Goal: Find contact information: Find contact information

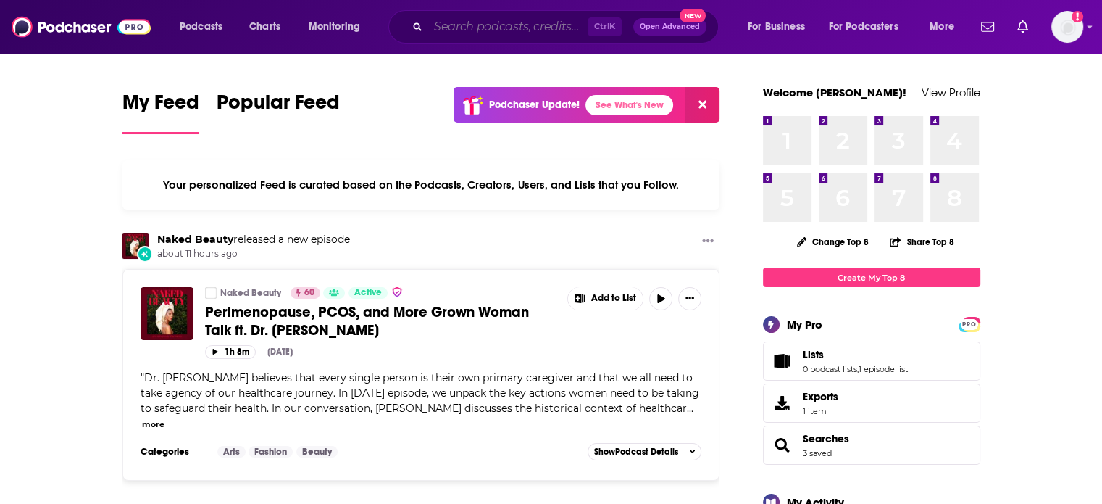
click at [472, 28] on input "Search podcasts, credits, & more..." at bounding box center [507, 26] width 159 height 23
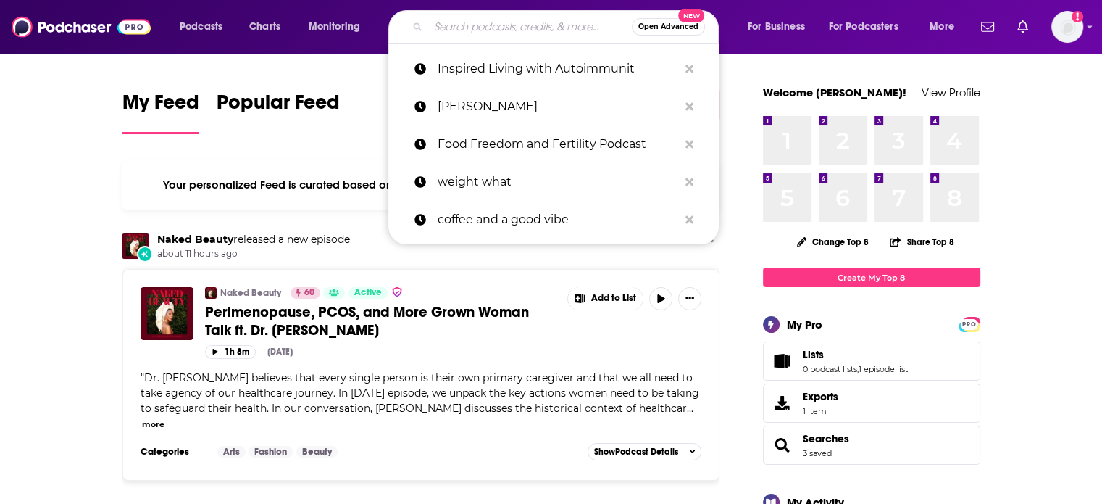
paste input "Science & Soul with [PERSON_NAME]"
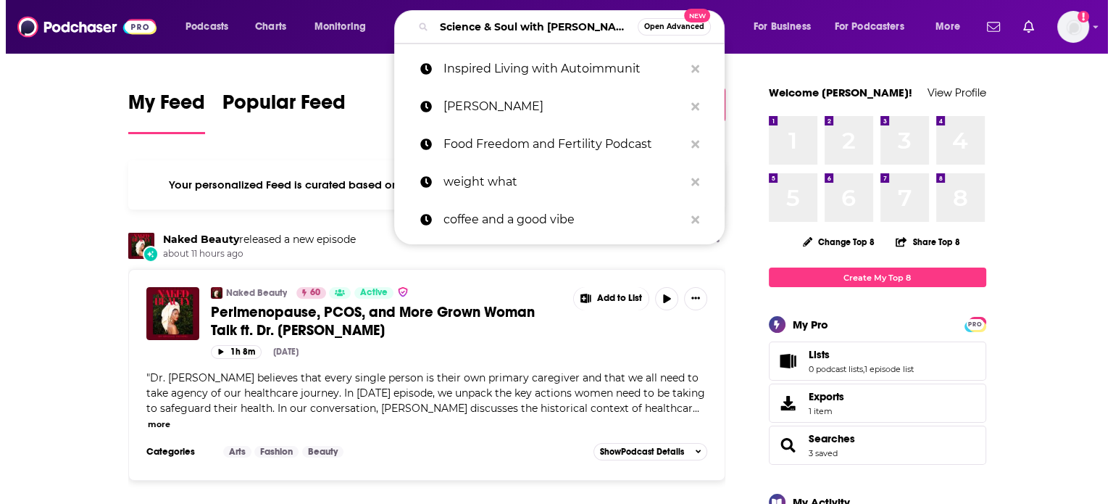
scroll to position [0, 42]
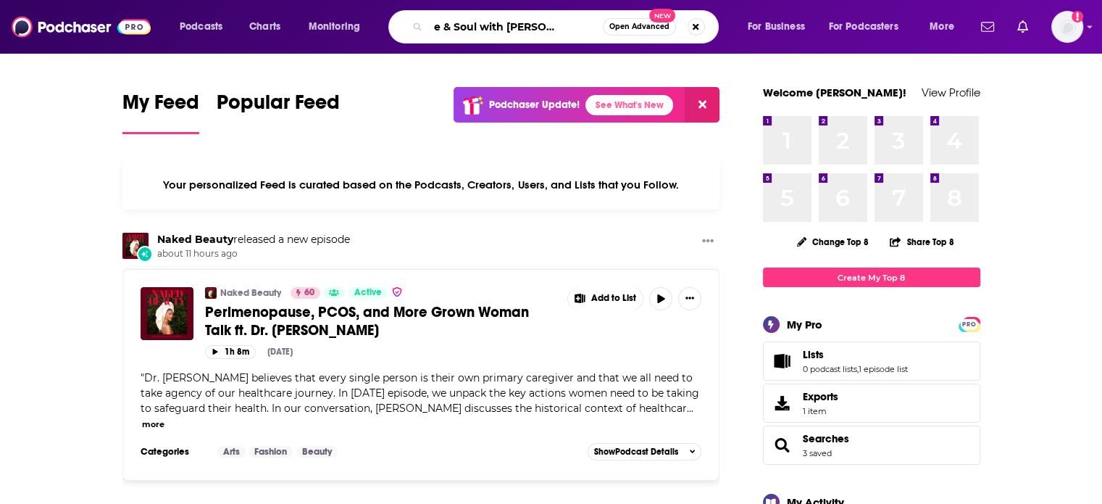
type input "Science & Soul with [PERSON_NAME]"
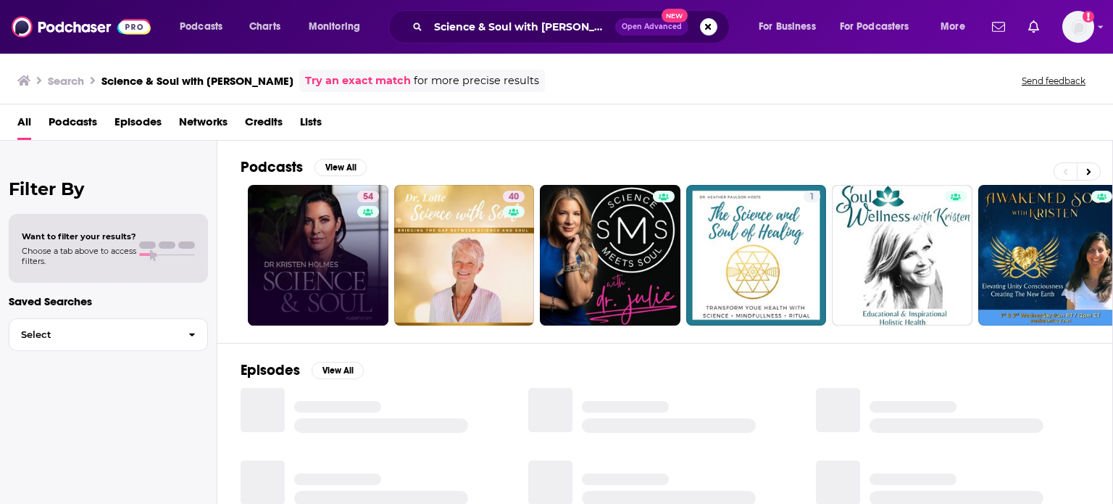
click at [314, 238] on link "54" at bounding box center [318, 255] width 141 height 141
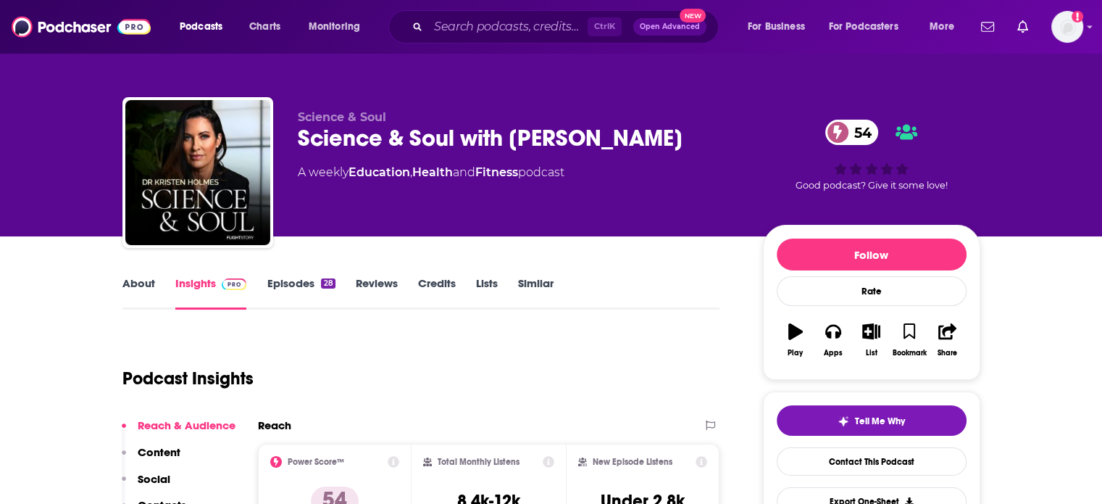
scroll to position [72, 0]
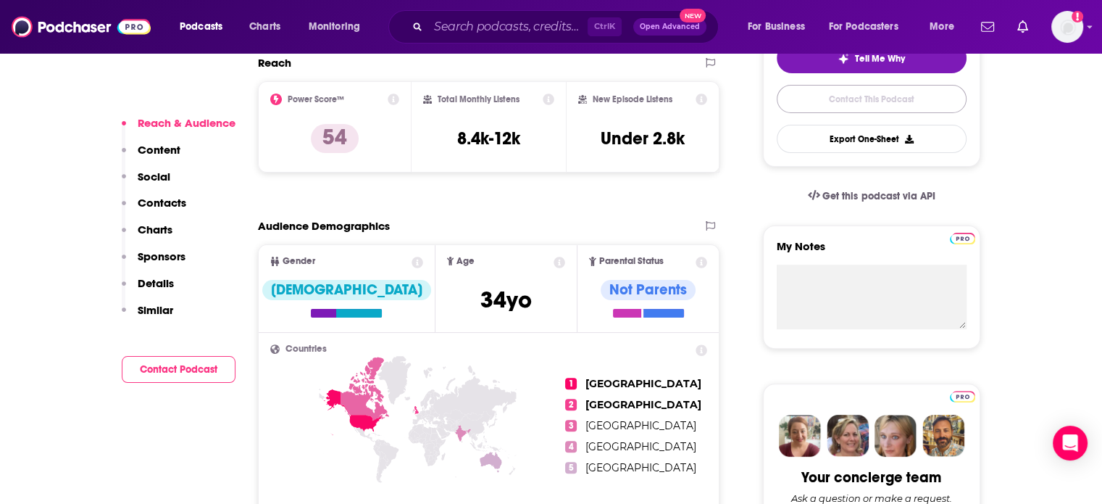
click at [837, 104] on link "Contact This Podcast" at bounding box center [872, 99] width 190 height 28
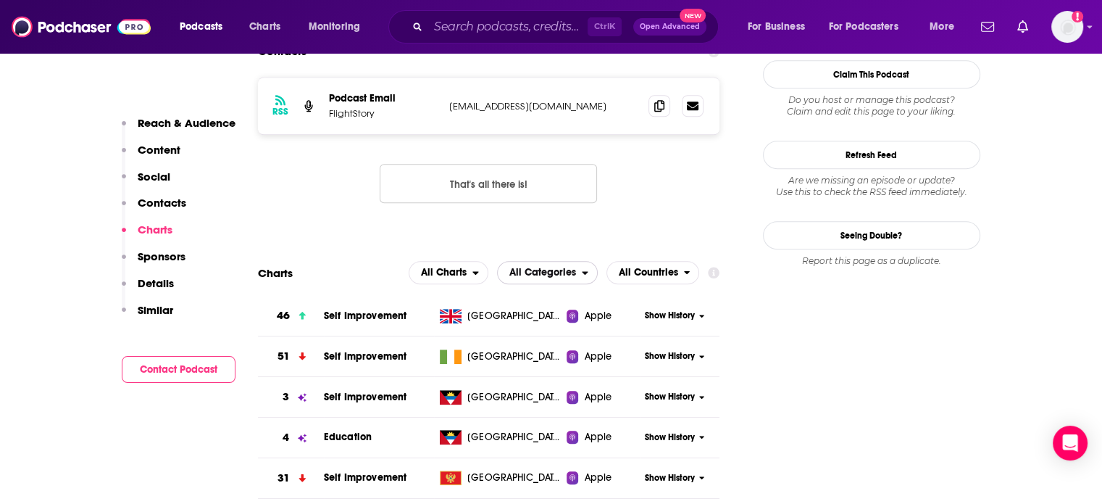
scroll to position [1098, 0]
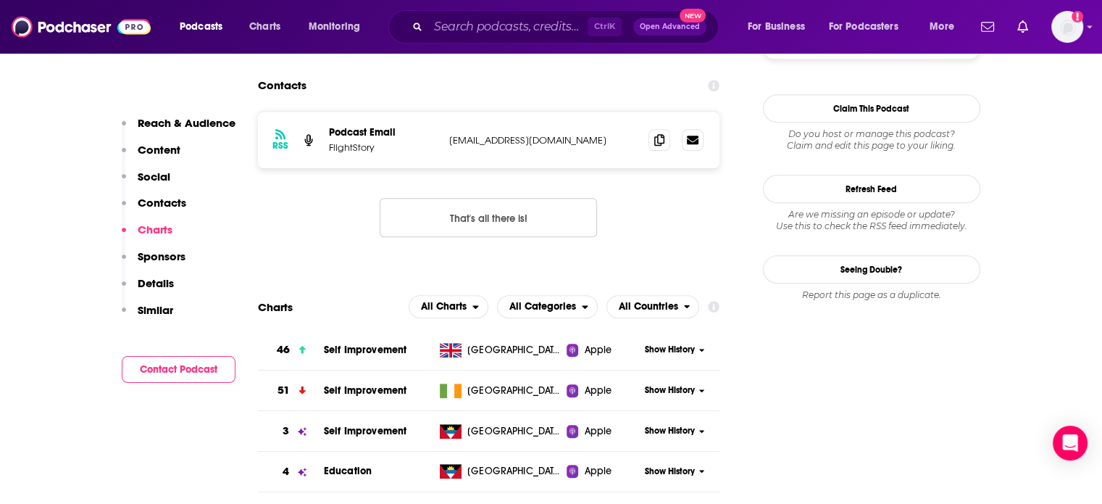
drag, startPoint x: 535, startPoint y: 261, endPoint x: 338, endPoint y: 241, distance: 198.1
click at [327, 251] on div "RSS Podcast Email FlightStory [EMAIL_ADDRESS][DOMAIN_NAME] [EMAIL_ADDRESS][DOMA…" at bounding box center [489, 185] width 462 height 149
click at [695, 139] on icon at bounding box center [693, 139] width 12 height 9
click at [655, 140] on icon at bounding box center [659, 139] width 10 height 12
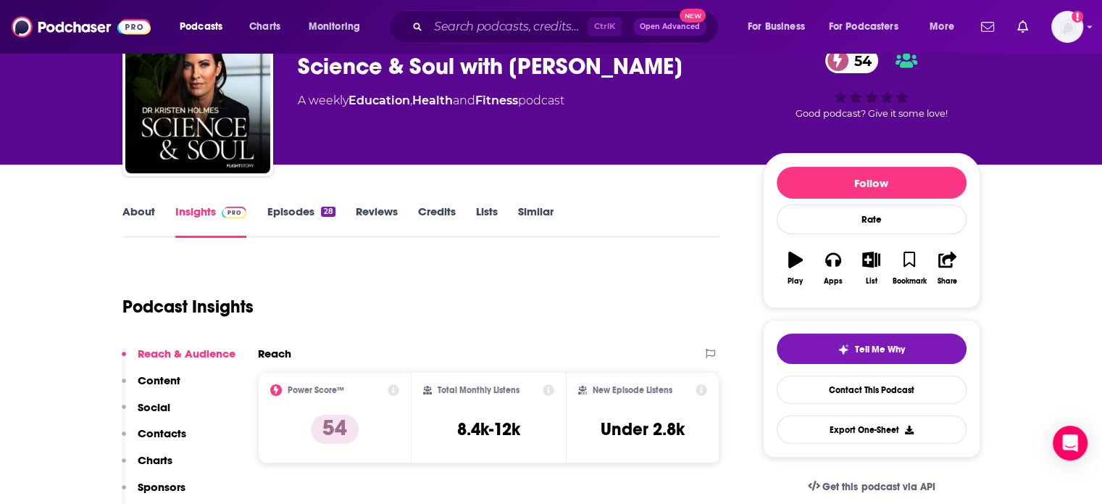
scroll to position [0, 0]
